Goal: Transaction & Acquisition: Subscribe to service/newsletter

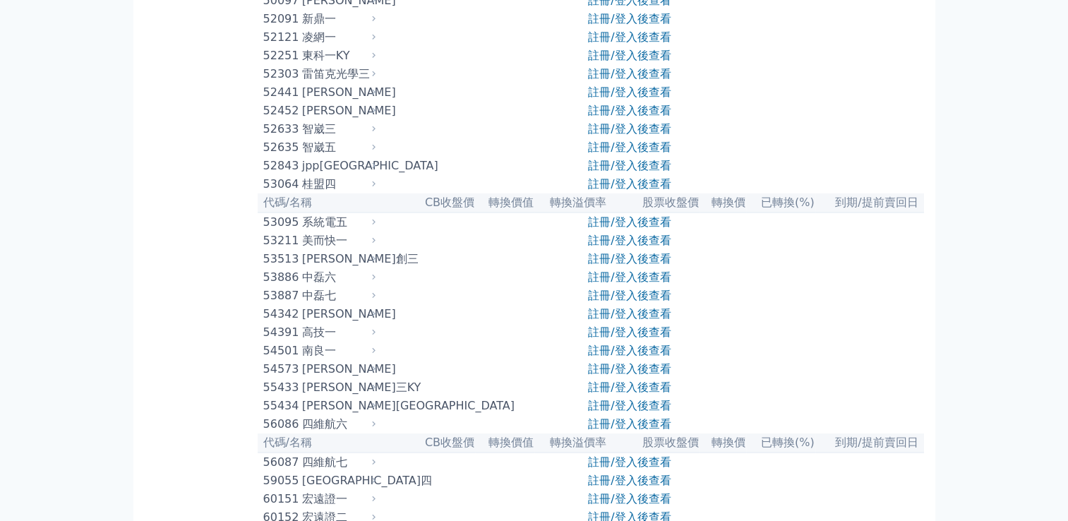
scroll to position [4557, 0]
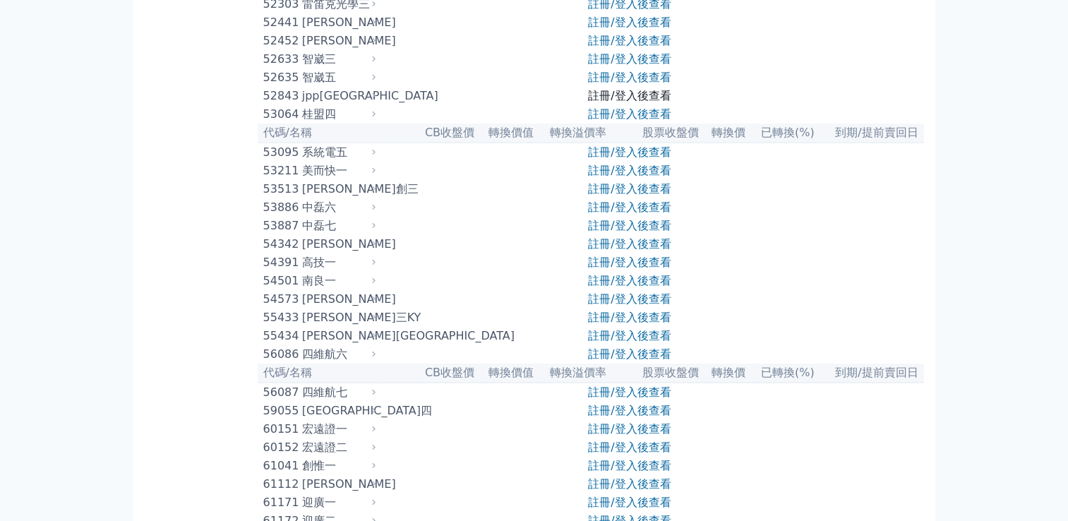
click at [625, 102] on link "註冊/登入後查看" at bounding box center [629, 95] width 83 height 13
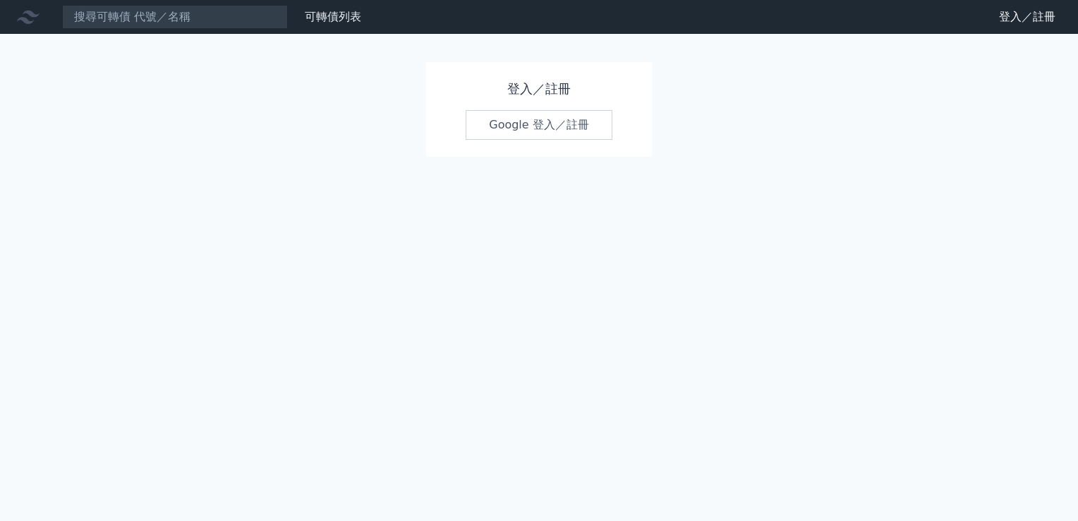
click at [534, 134] on link "Google 登入／註冊" at bounding box center [539, 125] width 147 height 30
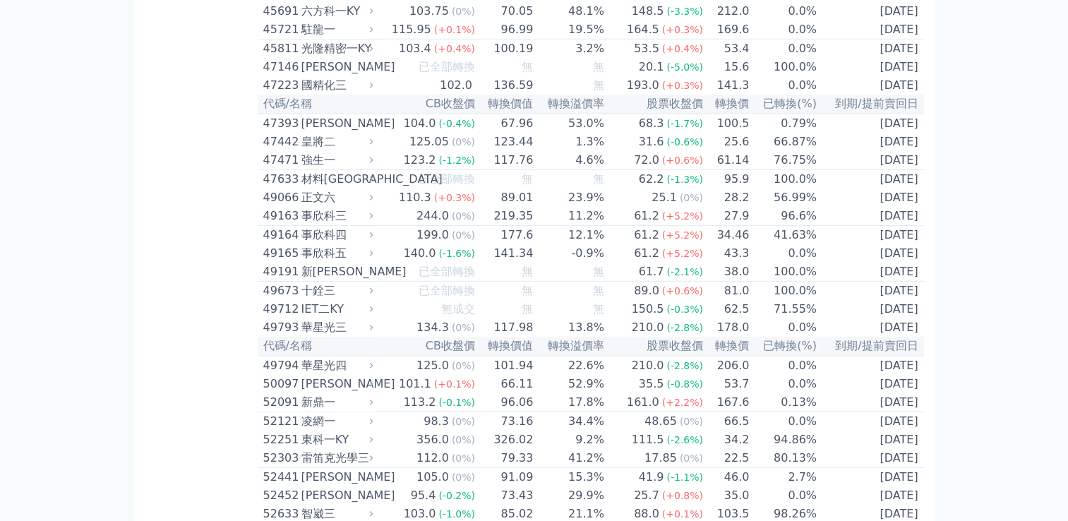
scroll to position [4557, 0]
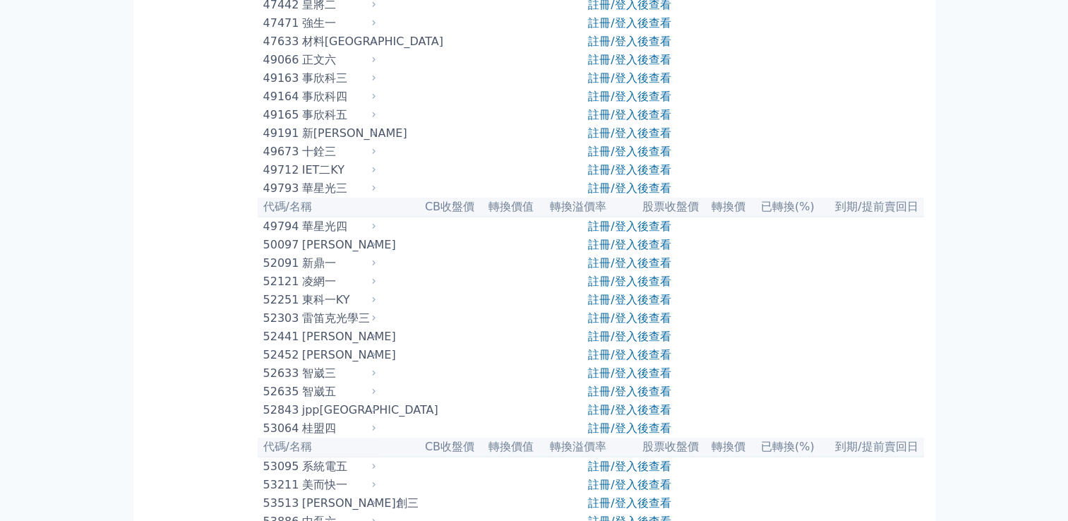
scroll to position [4557, 0]
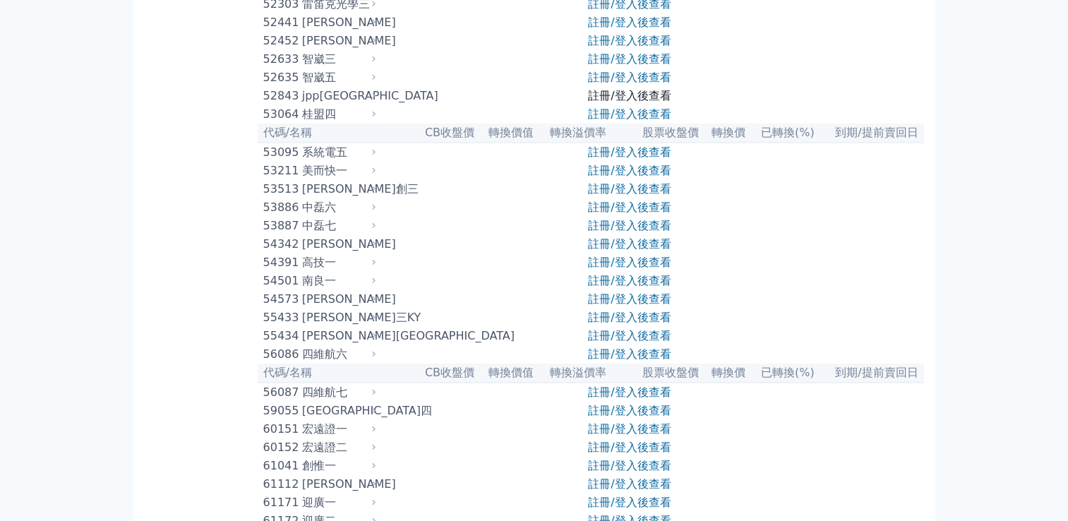
click at [619, 102] on link "註冊/登入後查看" at bounding box center [629, 95] width 83 height 13
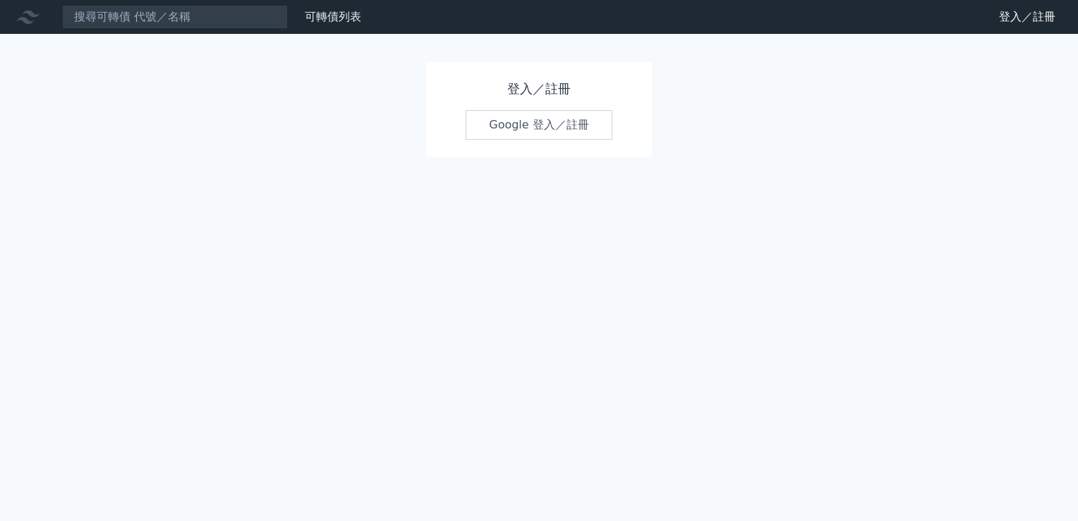
click at [510, 131] on link "Google 登入／註冊" at bounding box center [539, 125] width 147 height 30
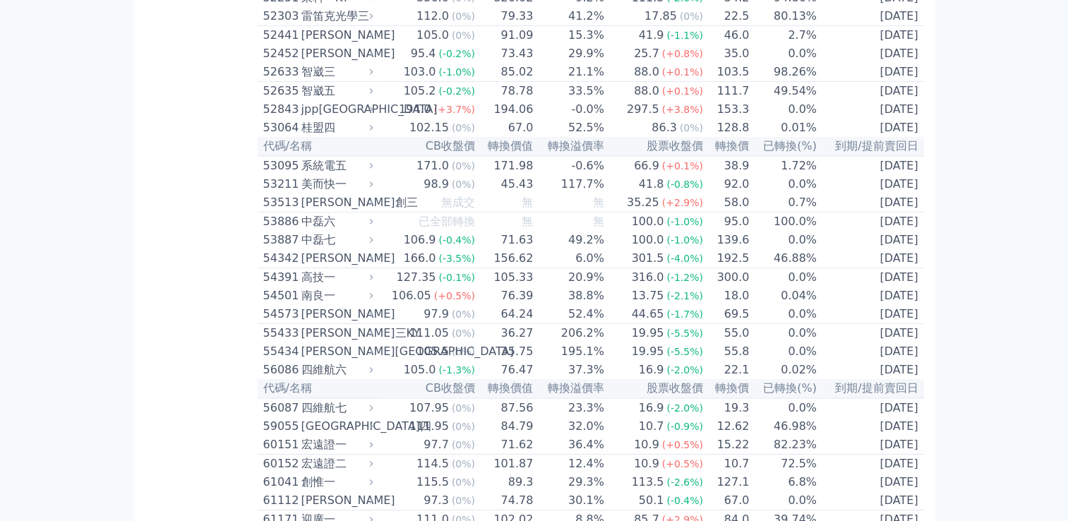
scroll to position [4557, 0]
